Goal: Transaction & Acquisition: Purchase product/service

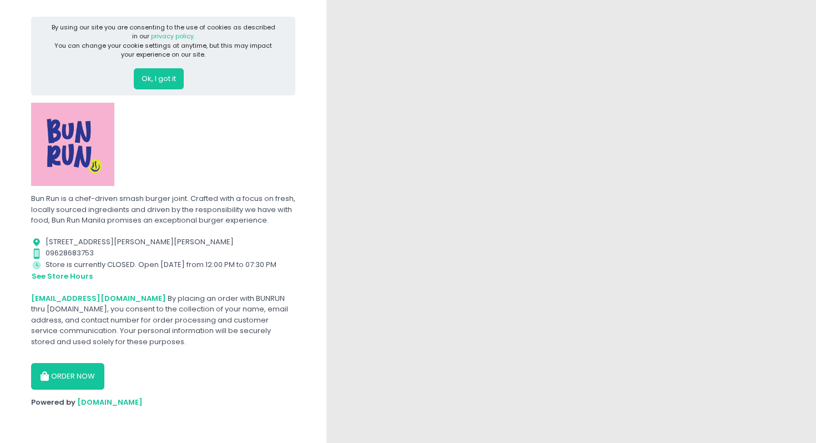
click at [157, 74] on button "Ok, I got it" at bounding box center [159, 78] width 50 height 21
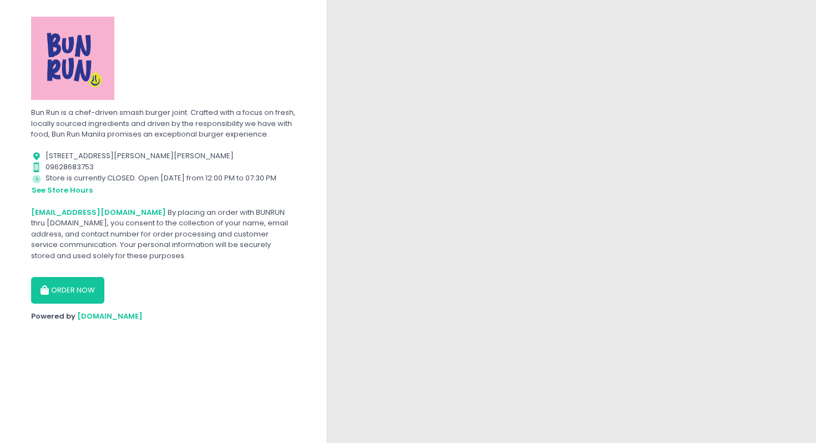
click at [69, 295] on button "ORDER NOW" at bounding box center [67, 290] width 73 height 27
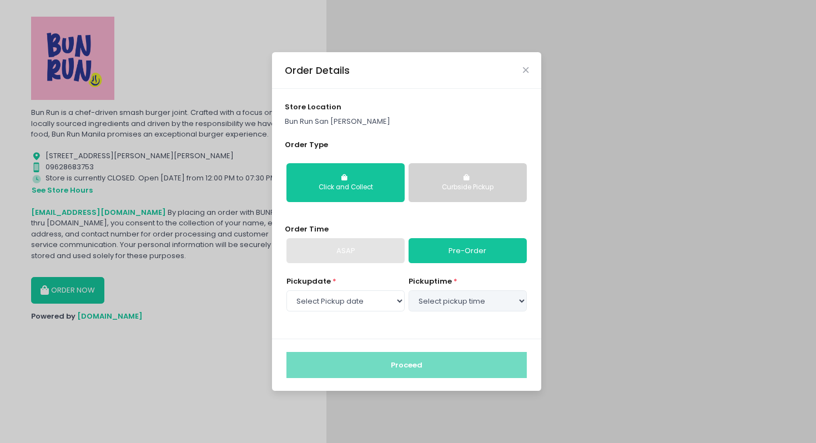
click at [344, 197] on button "Click and Collect" at bounding box center [346, 182] width 118 height 39
click at [376, 239] on div "ASAP" at bounding box center [346, 251] width 118 height 26
click at [369, 253] on div "ASAP" at bounding box center [346, 251] width 118 height 26
click at [433, 255] on link "Pre-Order" at bounding box center [468, 251] width 118 height 26
click at [378, 297] on select "Select Pickup date Thursday, Sep 4th Friday, Sep 5th Saturday, Sep 6th" at bounding box center [346, 300] width 118 height 21
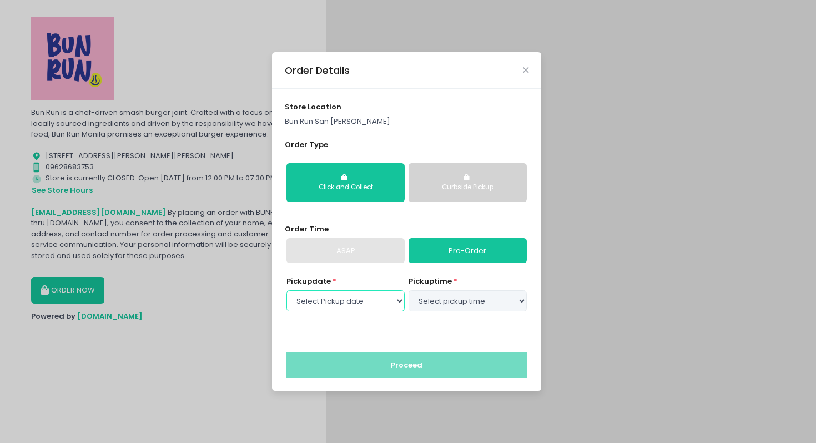
select select "2025-09-04"
click at [287, 290] on select "Select Pickup date Thursday, Sep 4th Friday, Sep 5th Saturday, Sep 6th" at bounding box center [346, 300] width 118 height 21
click at [437, 305] on select "Select pickup time 12:00 PM - 12:30 PM 12:30 PM - 01:00 PM 01:00 PM - 01:30 PM …" at bounding box center [468, 300] width 118 height 21
select select "12:00"
click at [409, 290] on select "Select pickup time 12:00 PM - 12:30 PM 12:30 PM - 01:00 PM 01:00 PM - 01:30 PM …" at bounding box center [468, 300] width 118 height 21
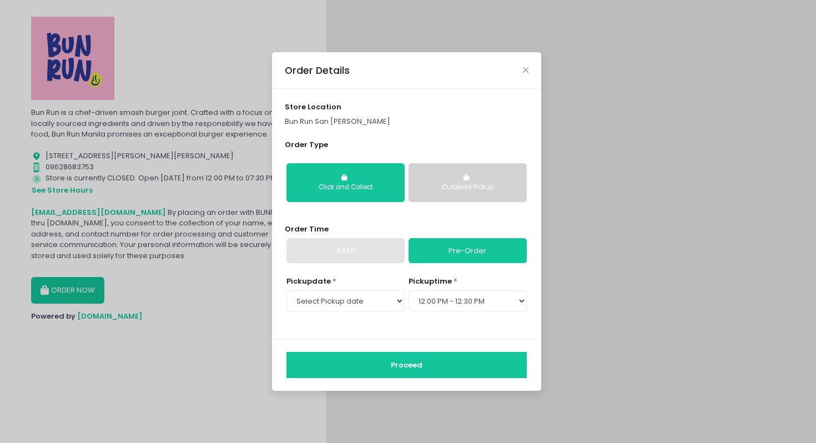
click at [423, 377] on button "Proceed" at bounding box center [407, 365] width 240 height 27
